Goal: Information Seeking & Learning: Learn about a topic

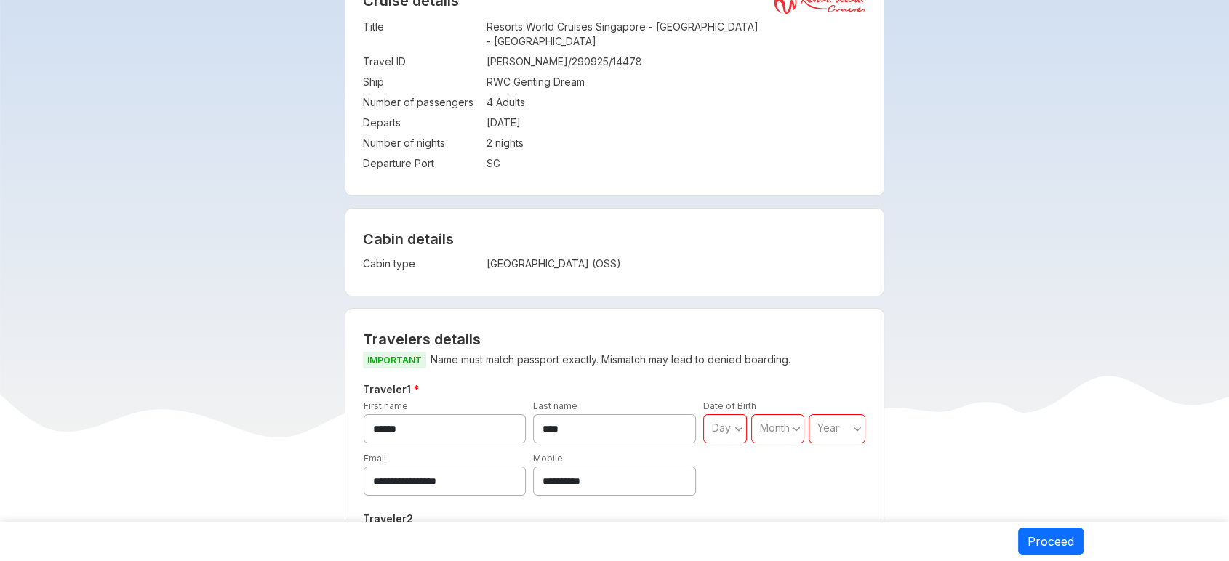
scroll to position [148, 0]
click at [569, 253] on td "Oceanview Stateroom (OSS)" at bounding box center [620, 263] width 268 height 20
copy div "Oceanview Stateroom (OSS) Visa charges Visa charges will be added to the net pa…"
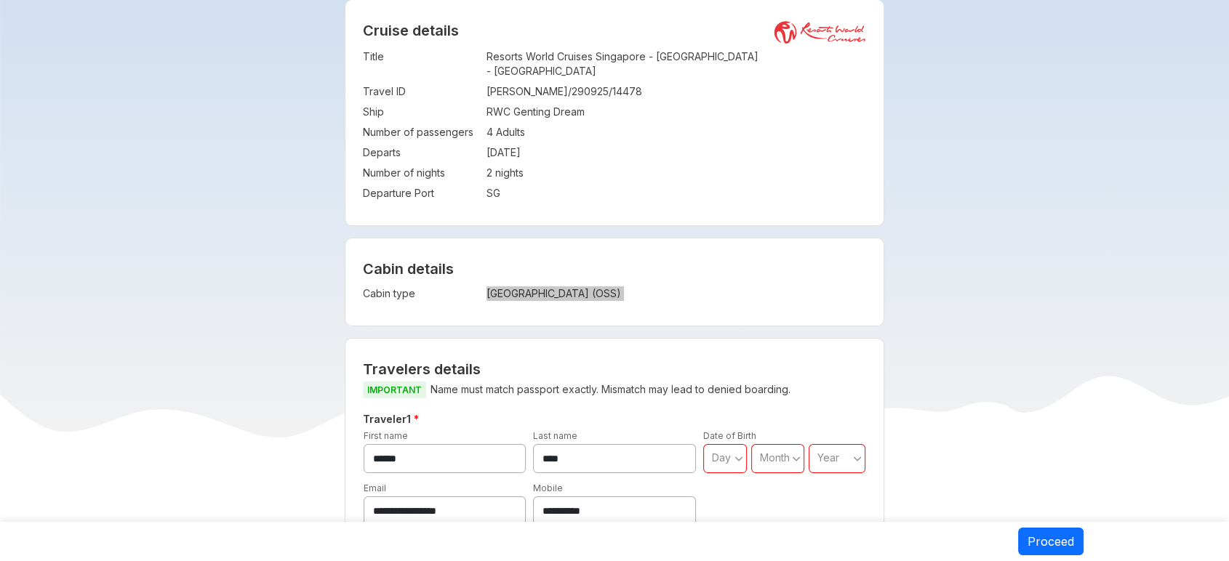
scroll to position [0, 0]
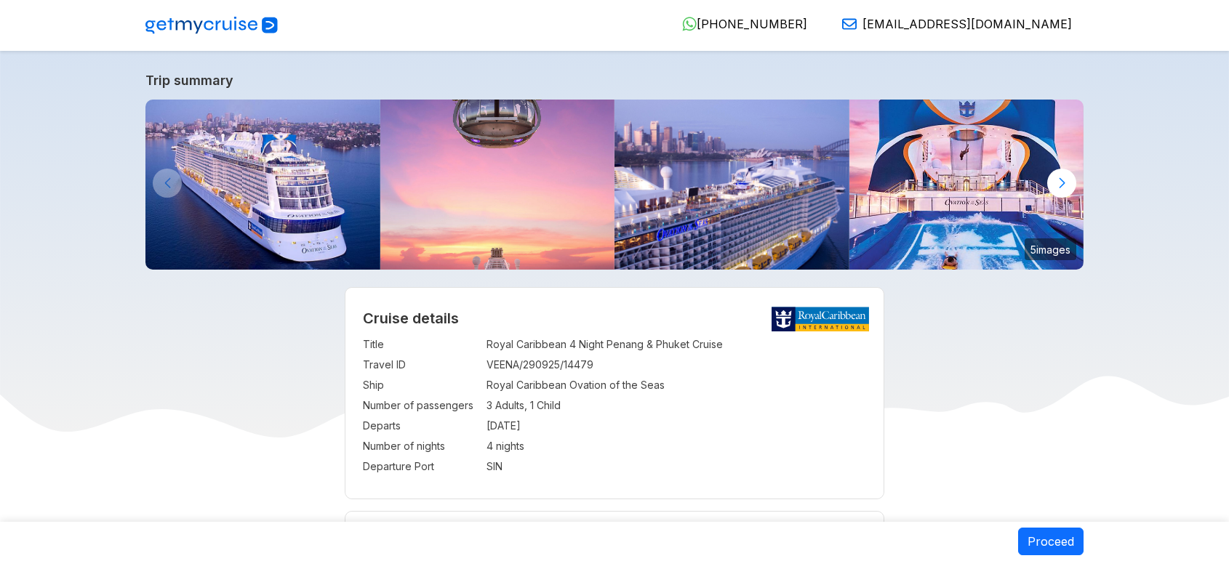
select select "**"
select select "*"
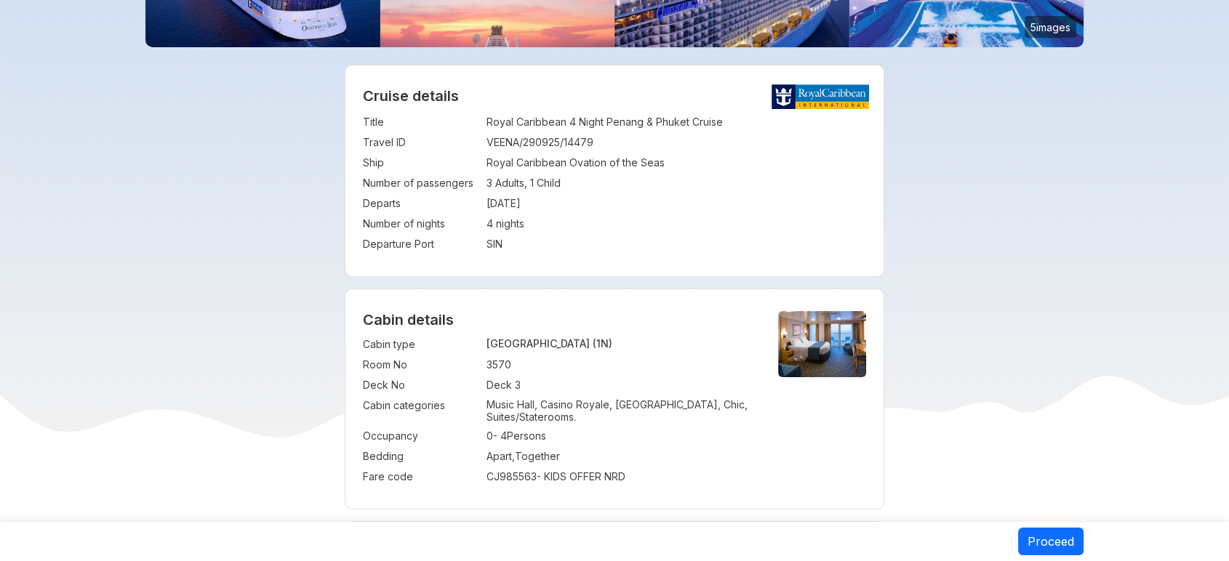
scroll to position [332, 0]
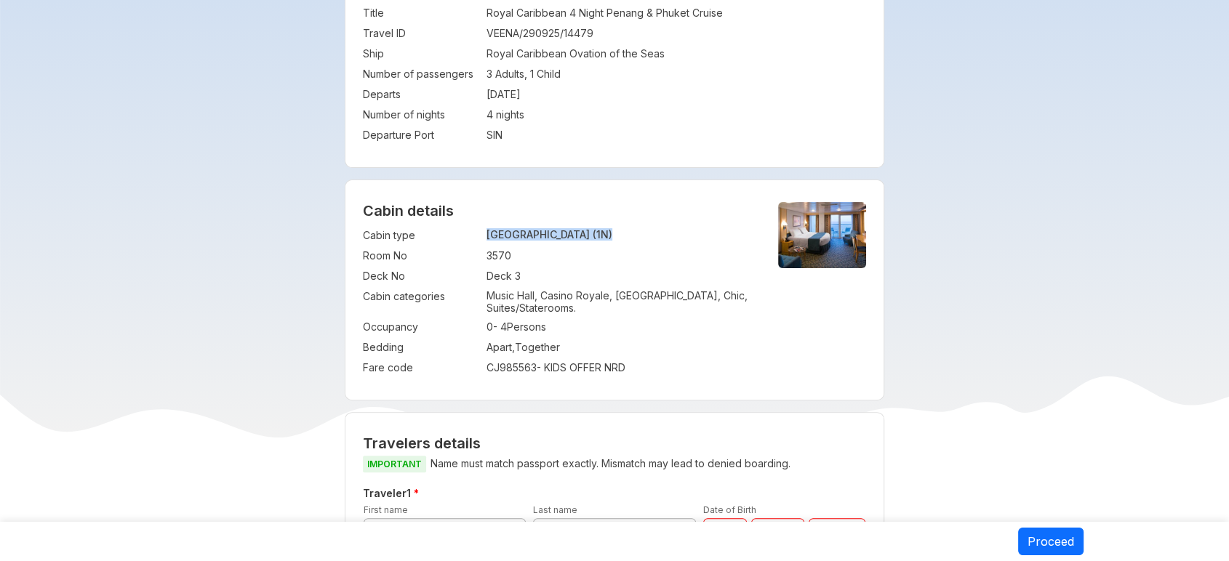
drag, startPoint x: 485, startPoint y: 230, endPoint x: 641, endPoint y: 230, distance: 156.3
click at [641, 230] on tr "Cabin type : Ocean View Stateroom (1N)" at bounding box center [558, 235] width 391 height 20
click at [715, 223] on div "Cabin details Cabin type : Ocean View Stateroom (1N) Room No : 3570 Deck No : D…" at bounding box center [614, 290] width 539 height 220
drag, startPoint x: 362, startPoint y: 232, endPoint x: 537, endPoint y: 271, distance: 179.6
click at [537, 271] on tbody "Cabin type : Ocean View Stateroom (1N) Room No : 3570 Deck No : Deck 3 Cabin ca…" at bounding box center [558, 301] width 391 height 153
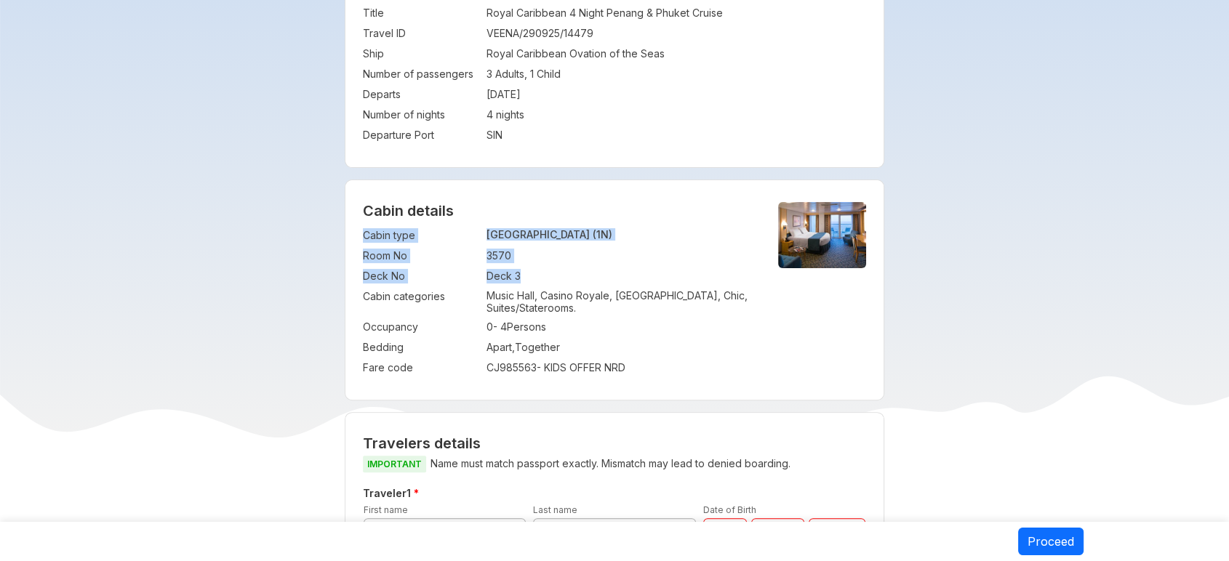
copy tbody "Cabin type : Ocean View Stateroom (1N) Room No : 3570 Deck No : Deck 3"
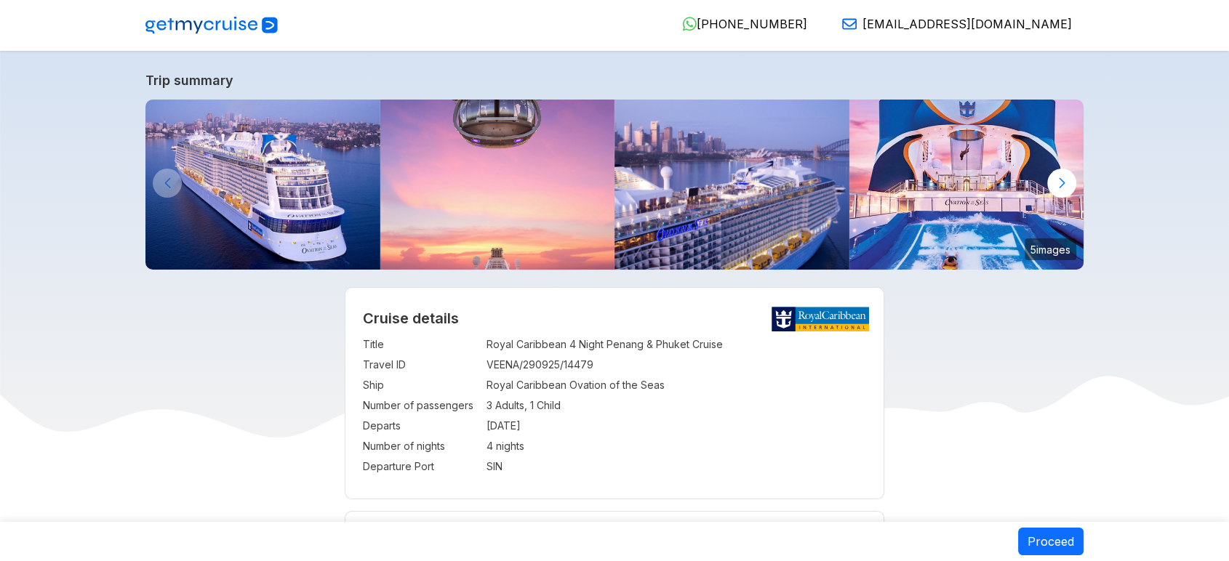
click at [204, 84] on link "Trip summary" at bounding box center [614, 80] width 938 height 15
click at [204, 79] on link "Trip summary" at bounding box center [614, 80] width 938 height 15
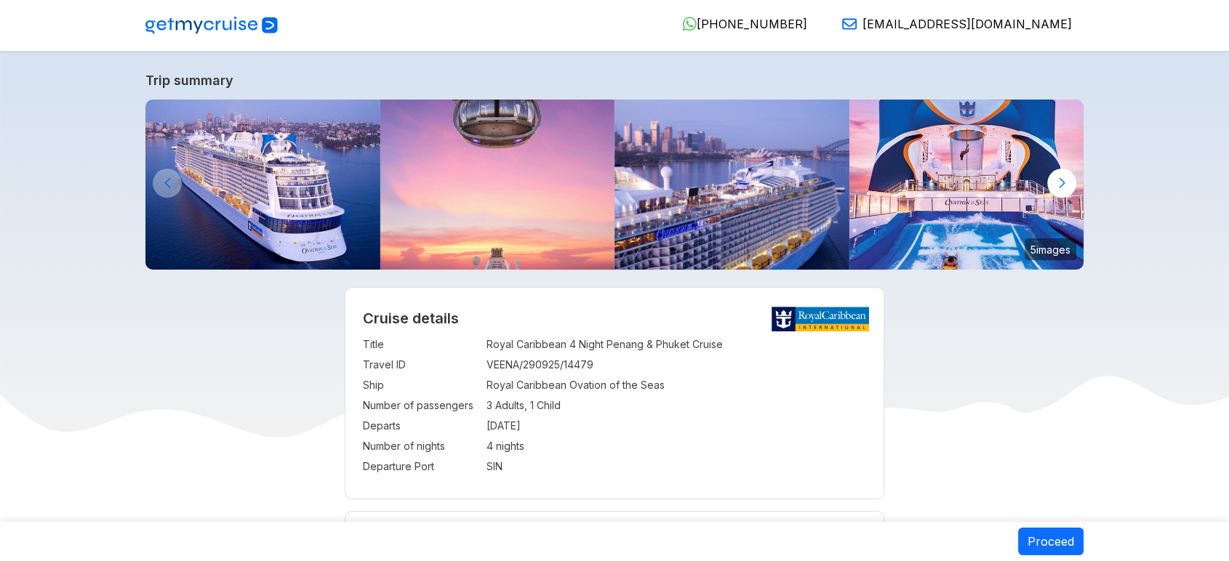
click at [204, 79] on link "Trip summary" at bounding box center [614, 80] width 938 height 15
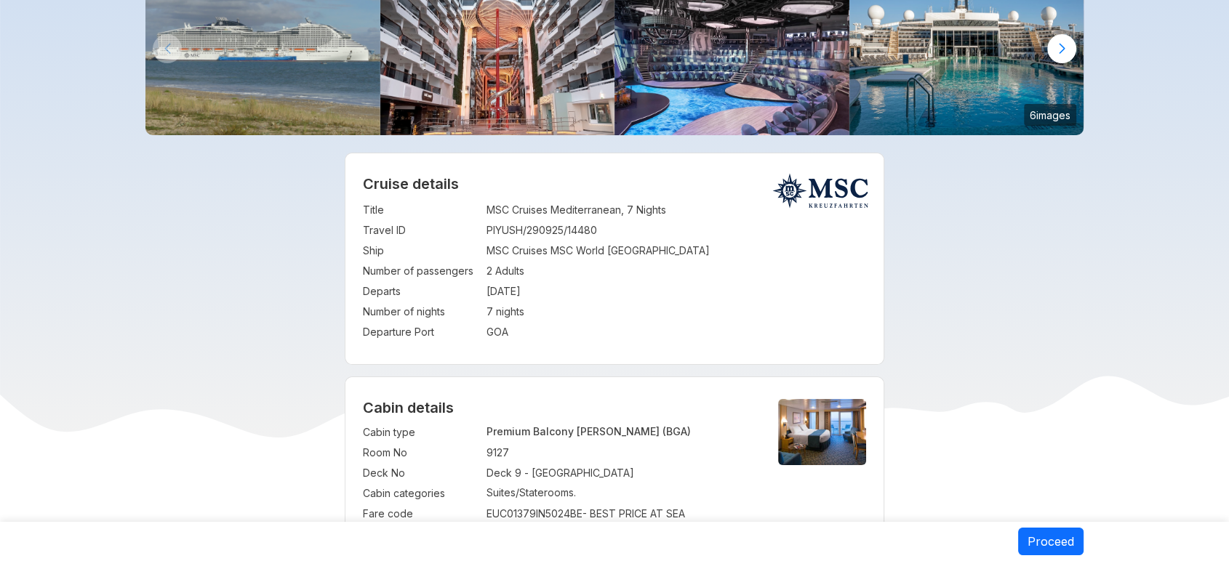
scroll to position [129, 0]
